Goal: Information Seeking & Learning: Learn about a topic

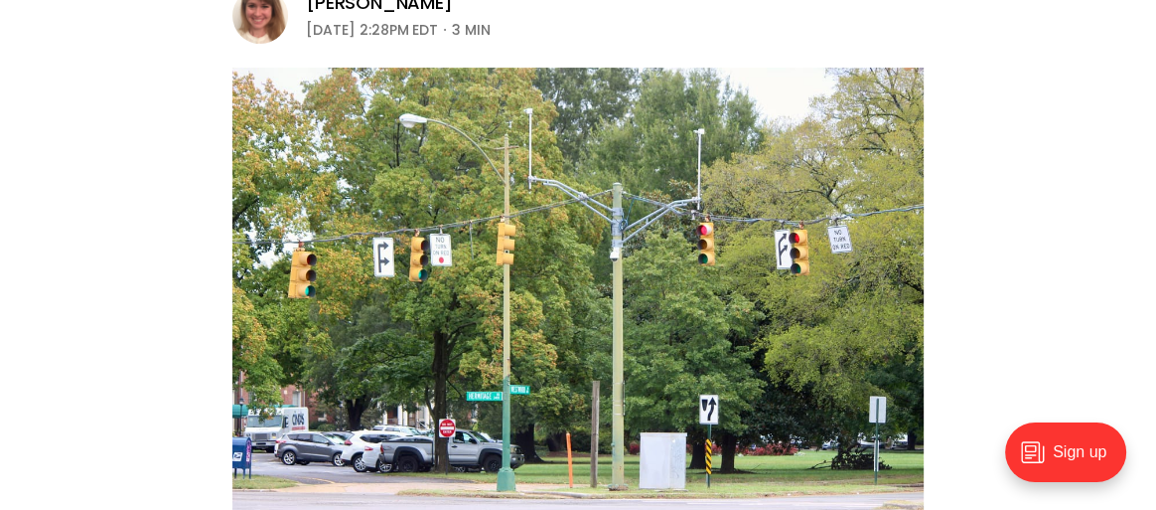
scroll to position [449, 0]
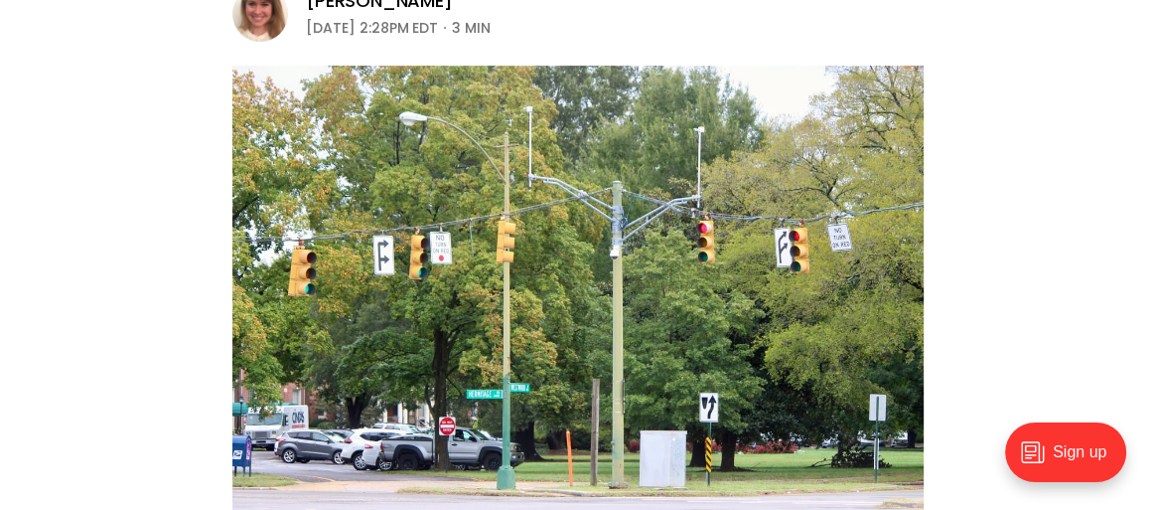
click at [25, 173] on header "Local News Neighbors push for study of five-point intersection near Diamond as …" at bounding box center [578, 163] width 1156 height 795
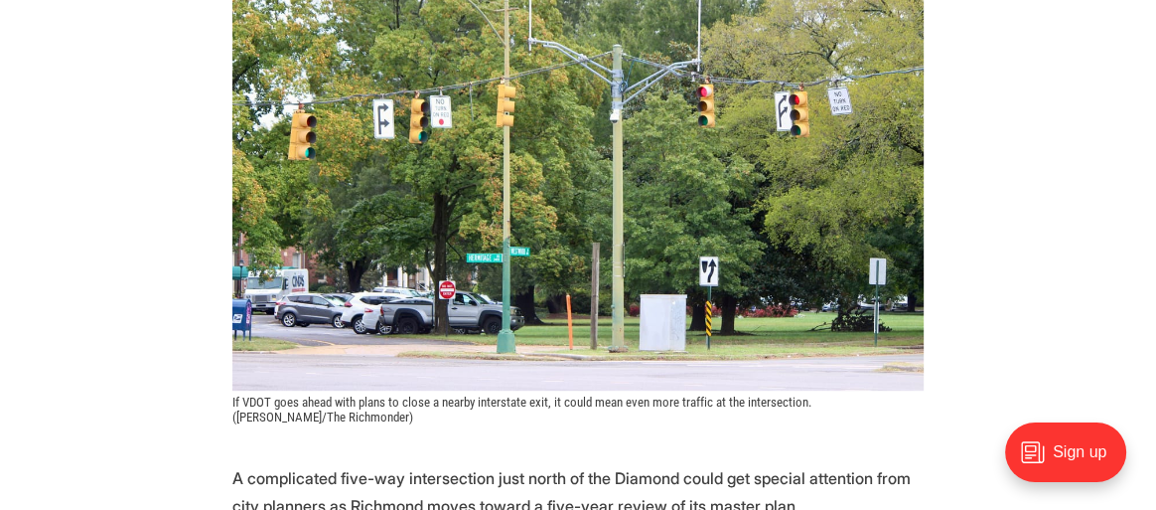
scroll to position [589, 0]
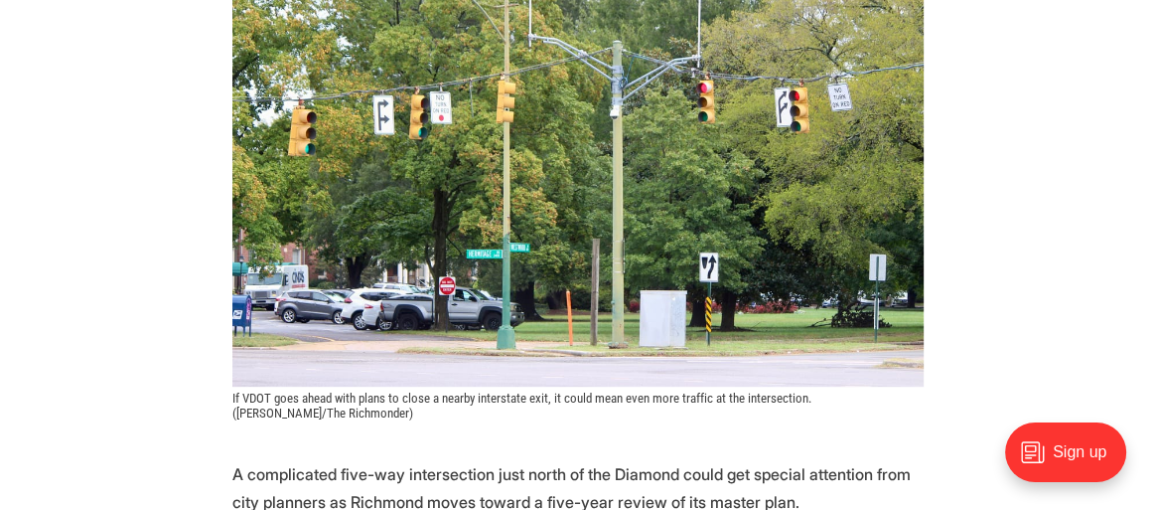
click at [31, 349] on header "Local News Neighbors push for study of five-point intersection near Diamond as …" at bounding box center [578, 23] width 1156 height 795
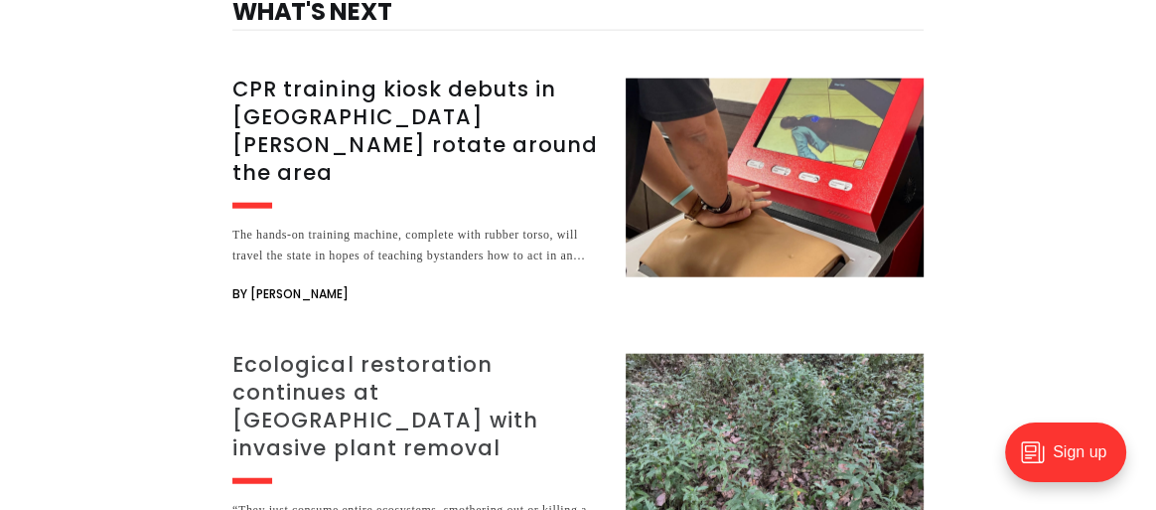
scroll to position [3837, 0]
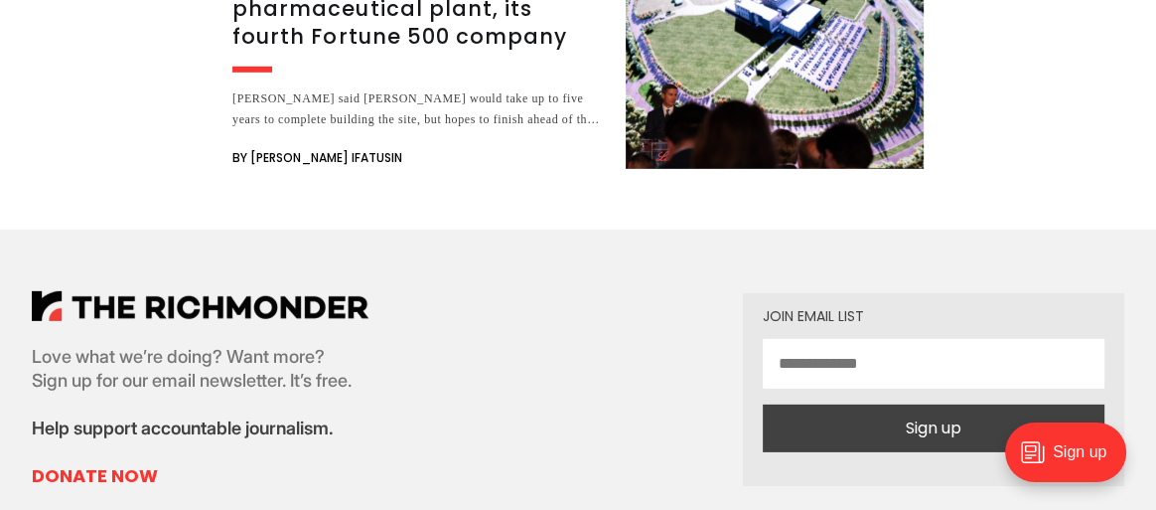
scroll to position [4746, 0]
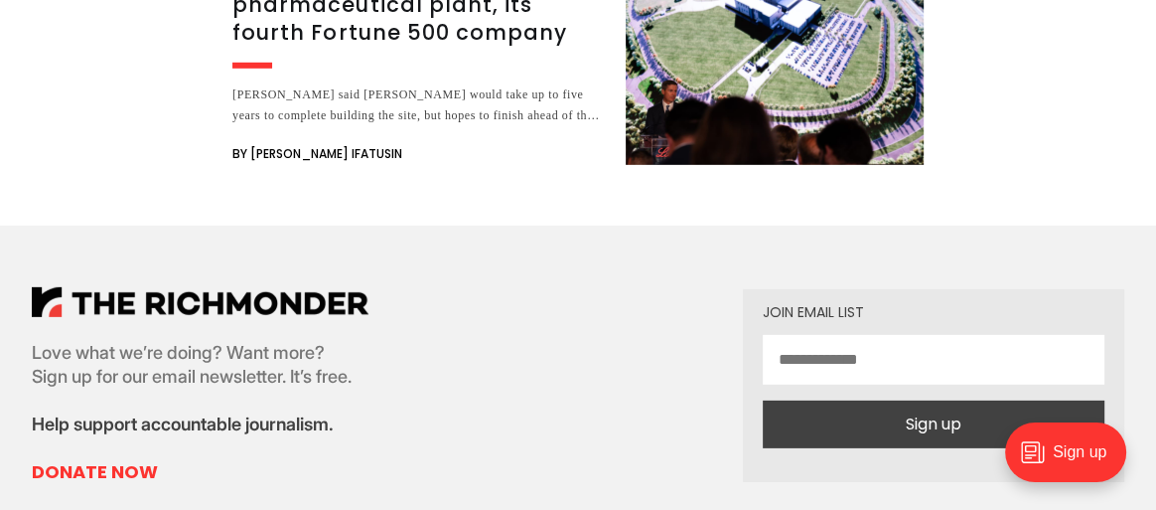
click at [51, 287] on div "Love what we’re doing? Want more? Sign up for our email newsletter. It’s free. …" at bounding box center [200, 385] width 337 height 197
click at [46, 341] on p "Love what we’re doing? Want more? Sign up for our email newsletter. It’s free." at bounding box center [200, 365] width 337 height 48
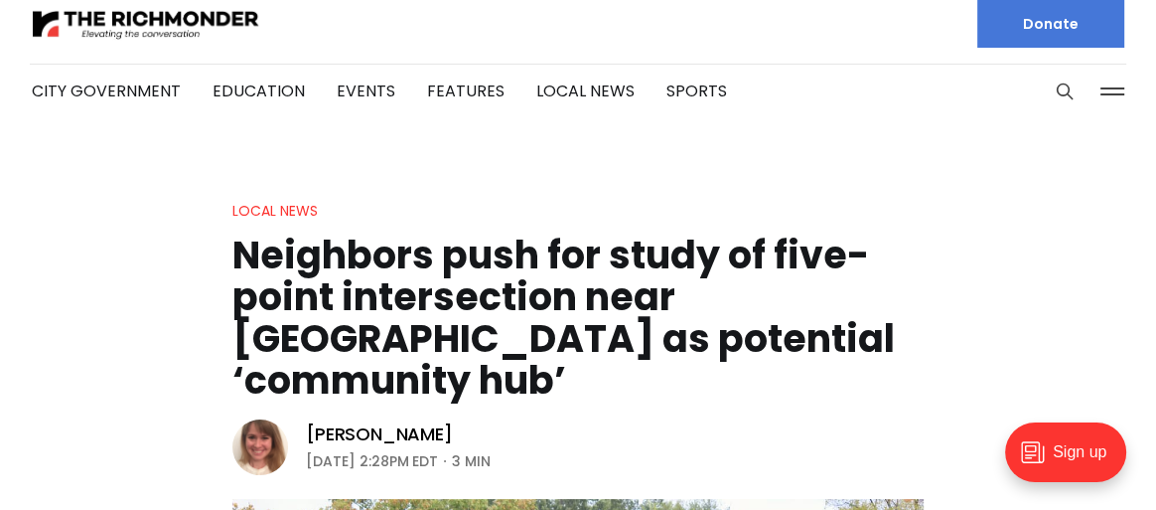
scroll to position [0, 0]
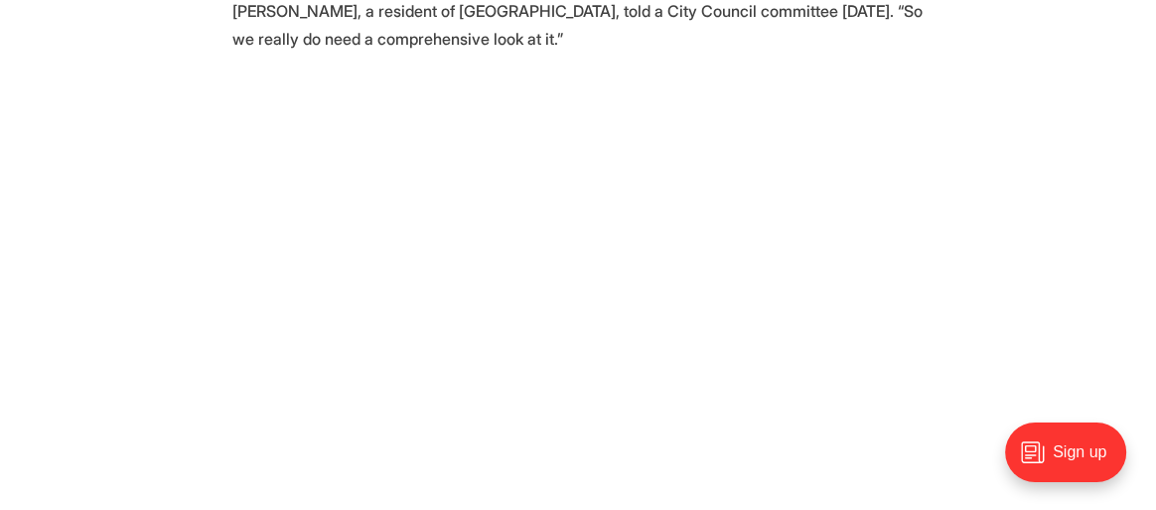
scroll to position [1255, 0]
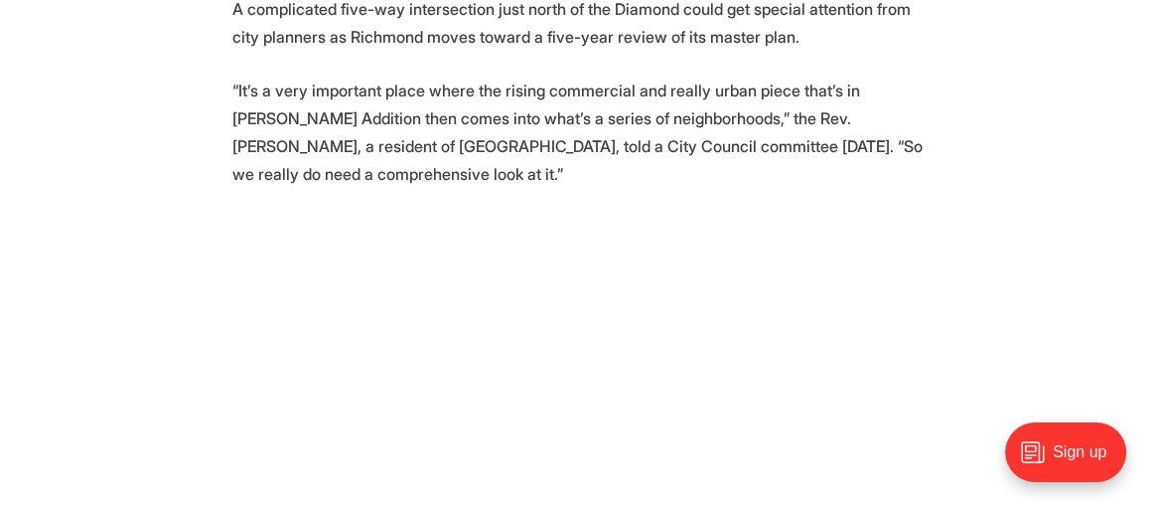
scroll to position [1118, 0]
